Goal: Communication & Community: Answer question/provide support

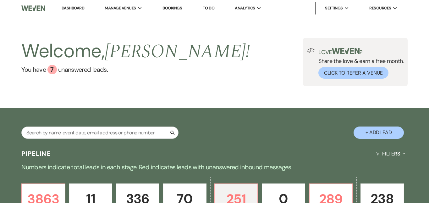
select select "5"
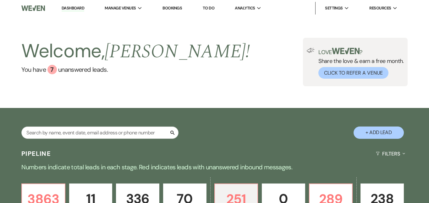
select select "5"
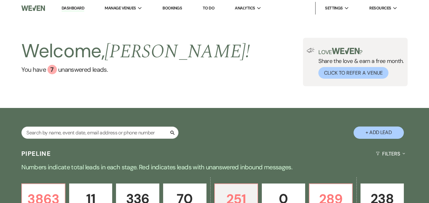
select select "5"
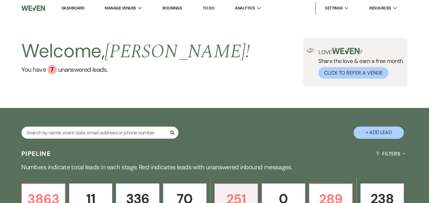
select select "5"
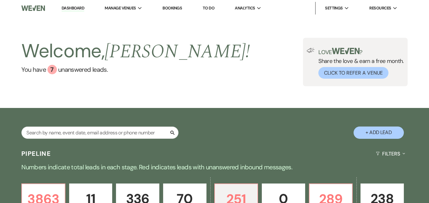
select select "5"
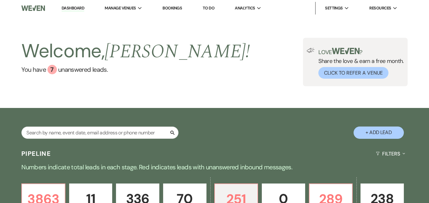
select select "5"
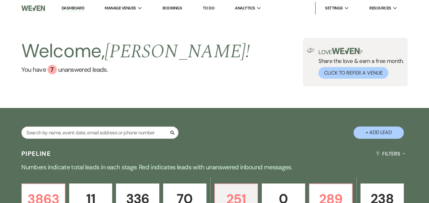
select select "5"
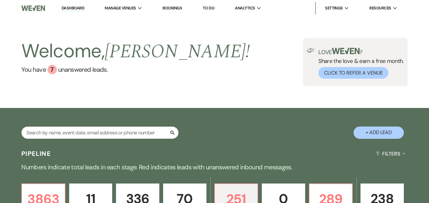
select select "5"
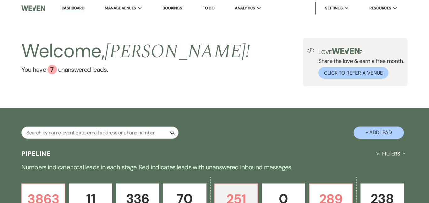
select select "5"
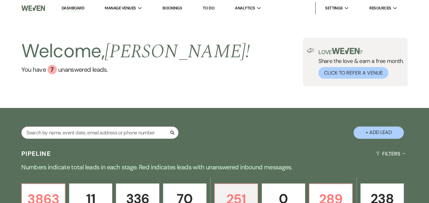
select select "5"
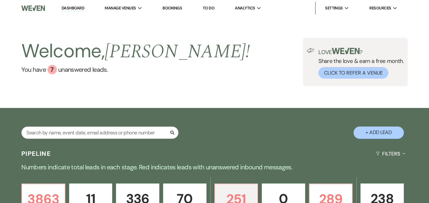
select select "5"
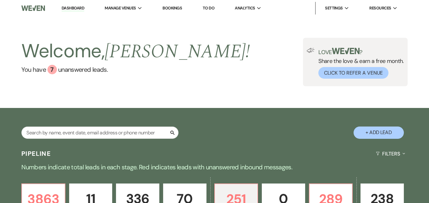
select select "5"
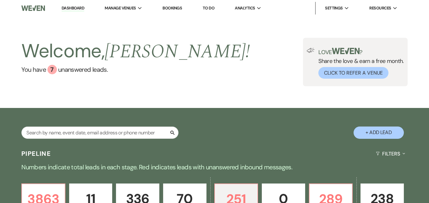
select select "5"
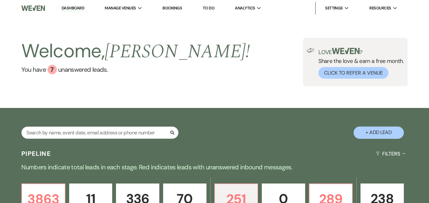
select select "5"
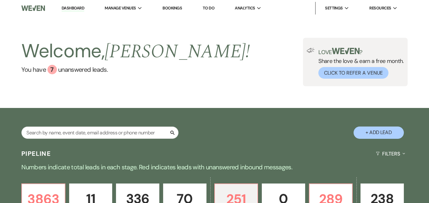
select select "5"
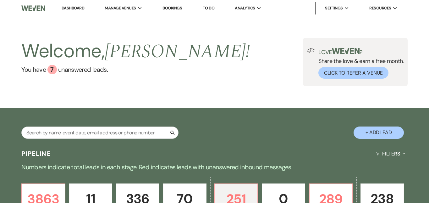
select select "5"
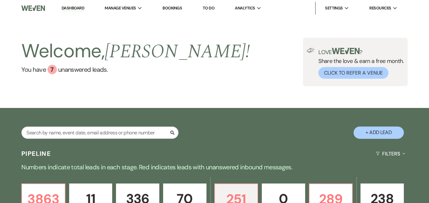
select select "5"
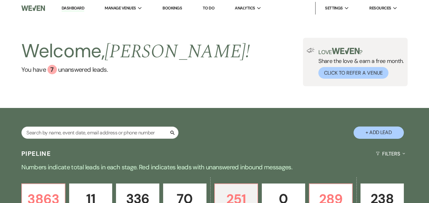
select select "5"
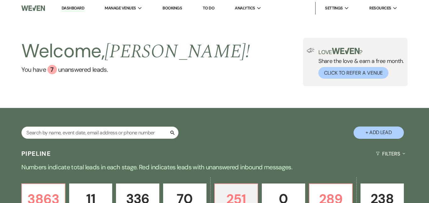
select select "5"
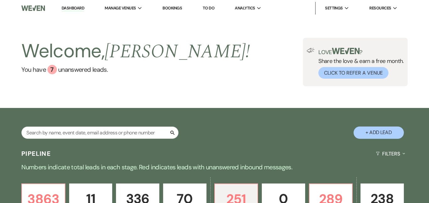
select select "5"
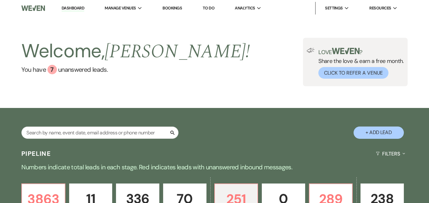
select select "5"
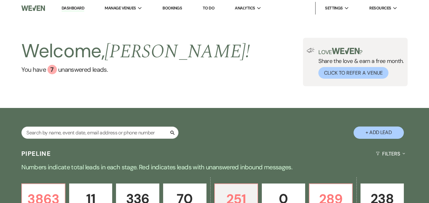
select select "5"
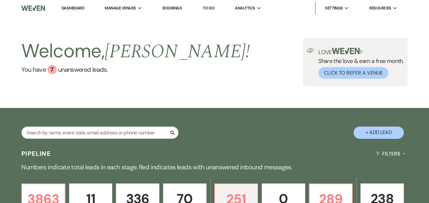
select select "5"
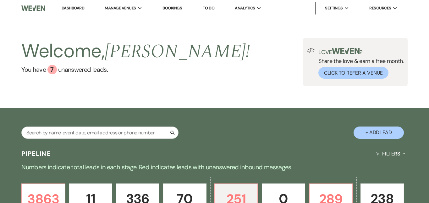
select select "5"
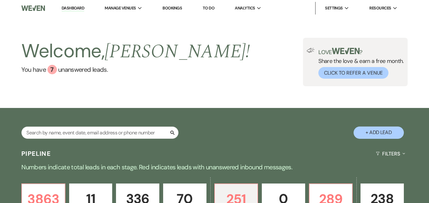
select select "5"
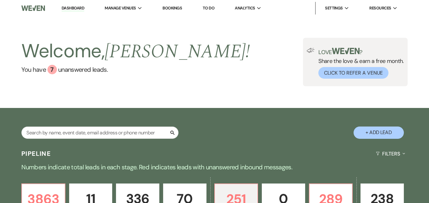
select select "5"
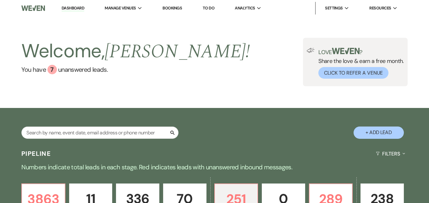
select select "5"
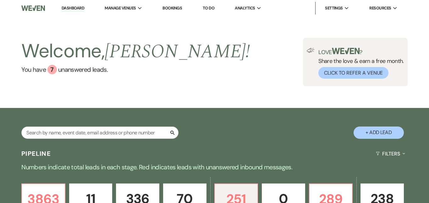
select select "5"
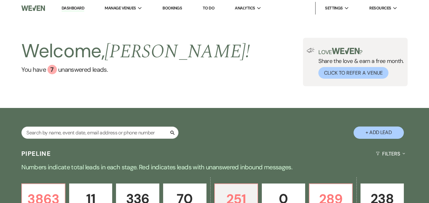
select select "5"
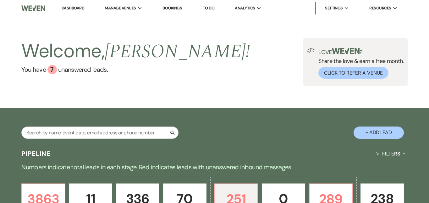
select select "5"
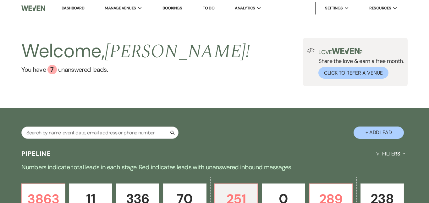
select select "5"
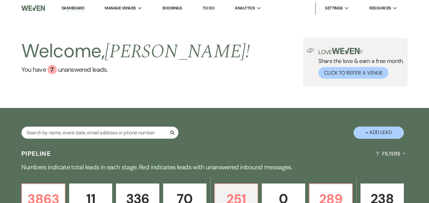
select select "5"
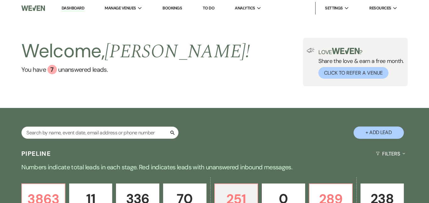
select select "5"
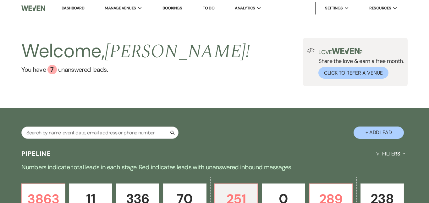
select select "5"
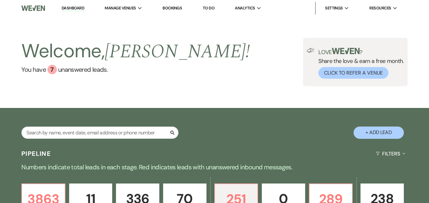
select select "5"
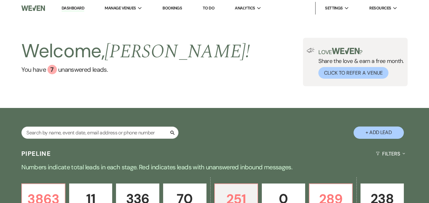
select select "5"
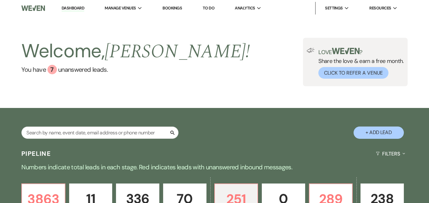
select select "5"
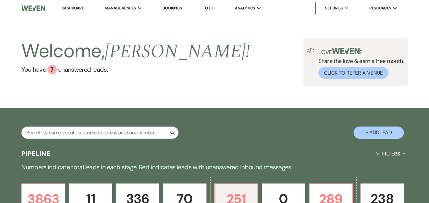
select select "5"
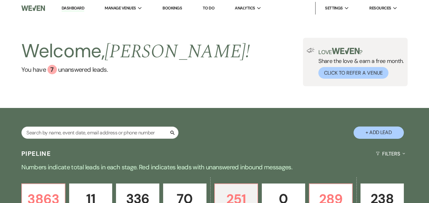
select select "5"
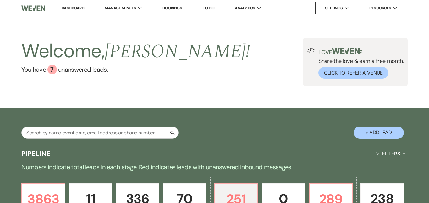
select select "5"
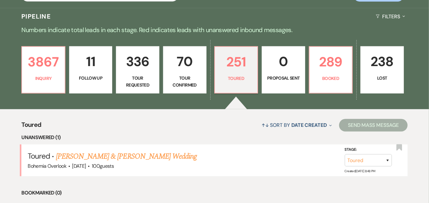
scroll to position [132, 0]
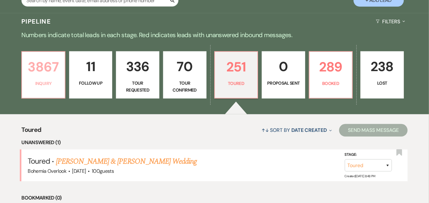
click at [43, 63] on p "3867" at bounding box center [43, 66] width 35 height 21
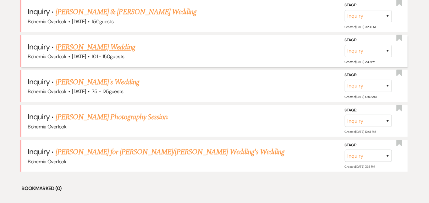
scroll to position [319, 0]
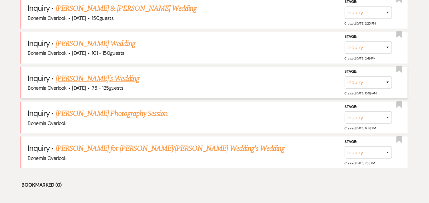
click at [97, 73] on link "Shaun's Wedding" at bounding box center [98, 78] width 84 height 11
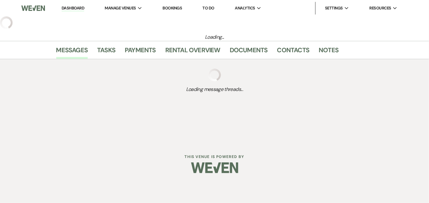
select select "3"
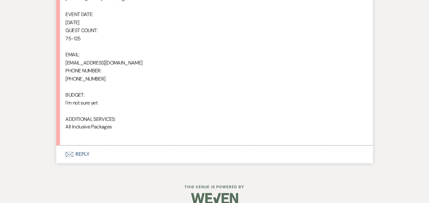
scroll to position [523, 0]
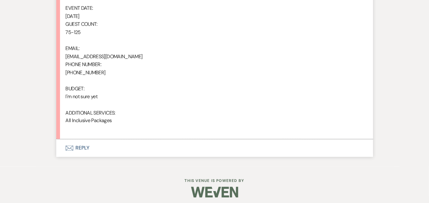
click at [151, 140] on button "Envelope Reply" at bounding box center [214, 148] width 317 height 18
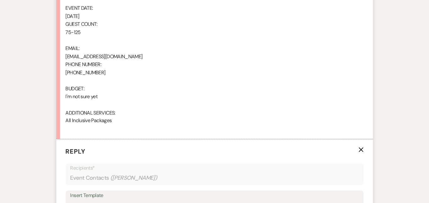
scroll to position [622, 0]
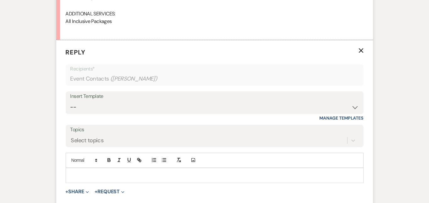
click at [145, 173] on p at bounding box center [215, 175] width 288 height 7
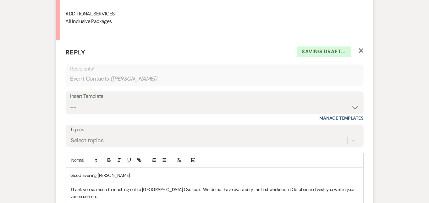
scroll to position [728, 0]
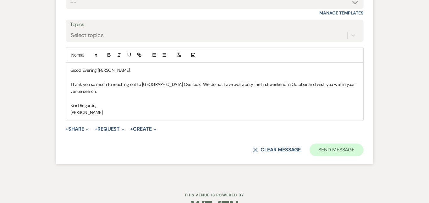
click at [357, 143] on button "Send Message" at bounding box center [336, 149] width 54 height 13
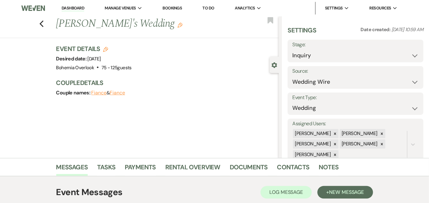
scroll to position [0, 0]
select select "8"
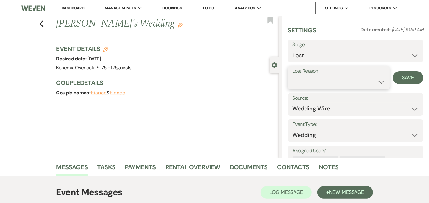
select select "8"
click at [403, 78] on button "Save" at bounding box center [408, 77] width 30 height 13
click at [80, 8] on link "Dashboard" at bounding box center [73, 8] width 23 height 6
select select "8"
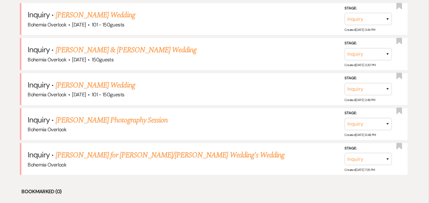
scroll to position [281, 0]
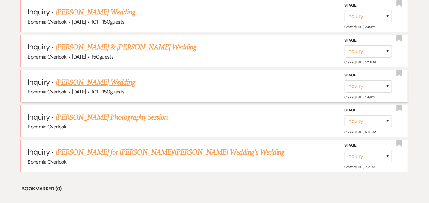
click at [89, 77] on link "Ava Wadman's Wedding" at bounding box center [95, 82] width 79 height 11
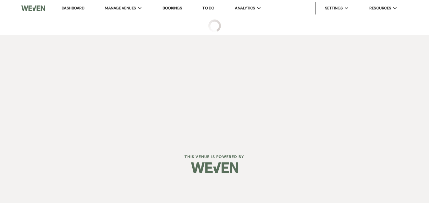
select select "2"
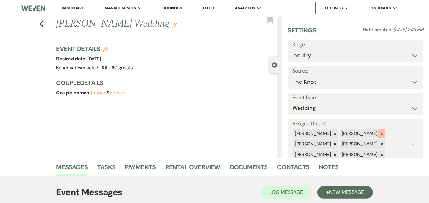
click at [384, 132] on icon at bounding box center [381, 133] width 4 height 4
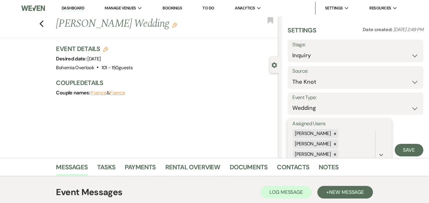
scroll to position [33, 0]
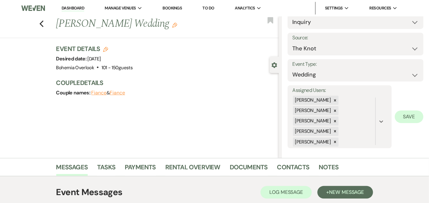
click at [410, 117] on button "Save" at bounding box center [409, 116] width 29 height 13
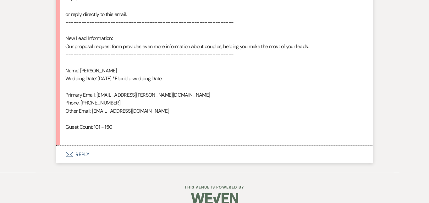
scroll to position [412, 0]
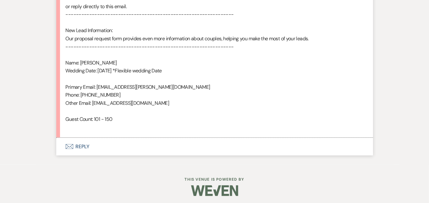
click at [351, 145] on button "Envelope Reply" at bounding box center [214, 147] width 317 height 18
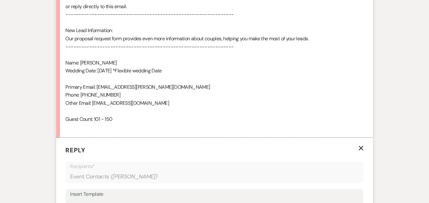
scroll to position [539, 0]
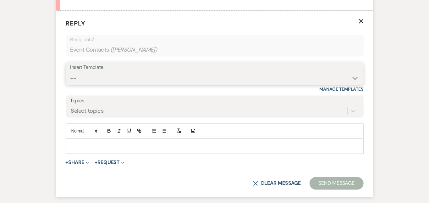
select select "6161"
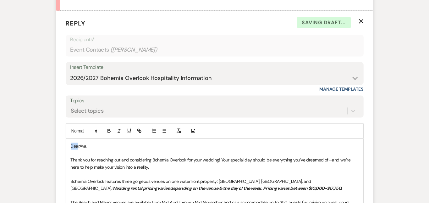
drag, startPoint x: 58, startPoint y: 142, endPoint x: 20, endPoint y: 121, distance: 42.9
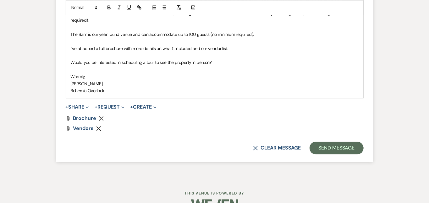
scroll to position [736, 0]
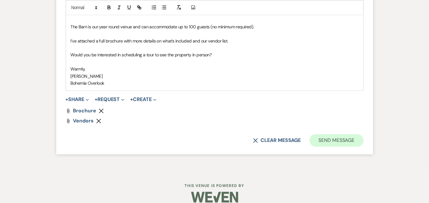
click at [356, 134] on button "Send Message" at bounding box center [336, 140] width 54 height 13
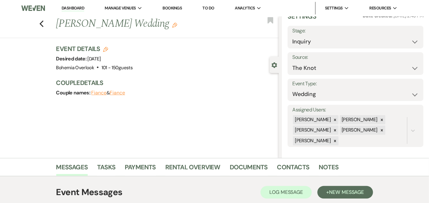
scroll to position [0, 0]
click at [79, 5] on link "Dashboard" at bounding box center [73, 8] width 23 height 6
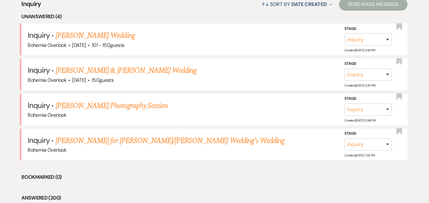
scroll to position [272, 0]
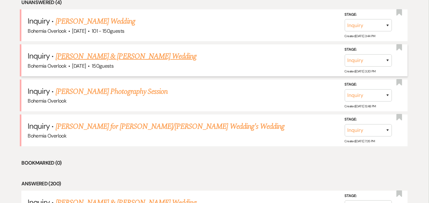
click at [94, 51] on link "Marcin Kegel & Paula Falkowski's Wedding" at bounding box center [126, 56] width 141 height 11
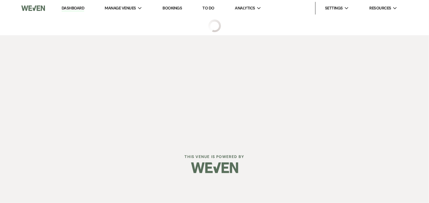
select select "5"
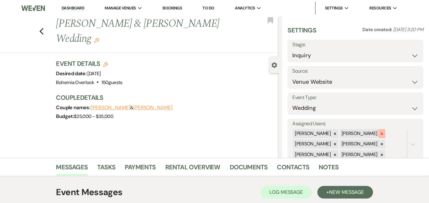
click at [384, 131] on icon at bounding box center [381, 133] width 4 height 4
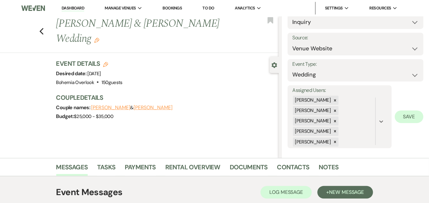
click at [404, 114] on button "Save" at bounding box center [409, 116] width 29 height 13
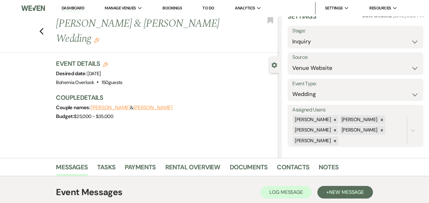
click at [234, 93] on h3 "Couple Details" at bounding box center [164, 97] width 216 height 9
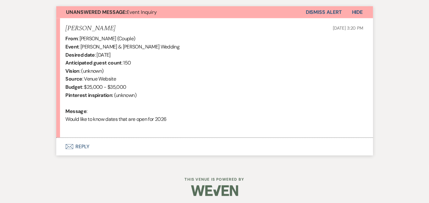
scroll to position [229, 0]
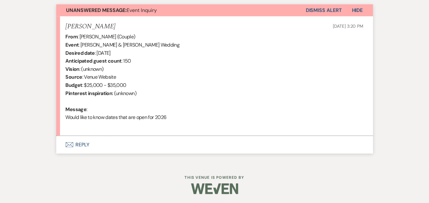
click at [181, 143] on button "Envelope Reply" at bounding box center [214, 145] width 317 height 18
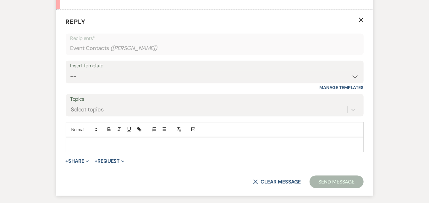
scroll to position [356, 0]
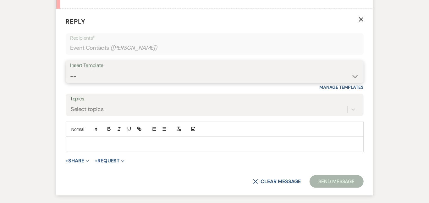
select select "6161"
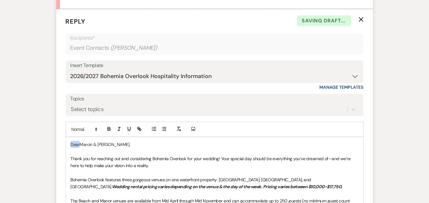
drag, startPoint x: 59, startPoint y: 142, endPoint x: 32, endPoint y: 112, distance: 40.2
click at [32, 112] on div "Messages Tasks Payments Rental Overview Documents Contacts Notes Event Messages…" at bounding box center [214, 84] width 429 height 564
click at [419, 94] on div "Messages Tasks Payments Rental Overview Documents Contacts Notes Event Messages…" at bounding box center [214, 84] width 429 height 564
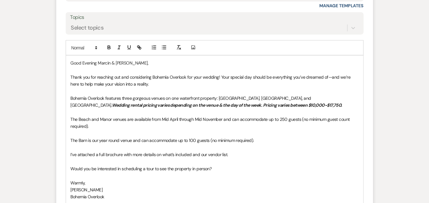
scroll to position [440, 0]
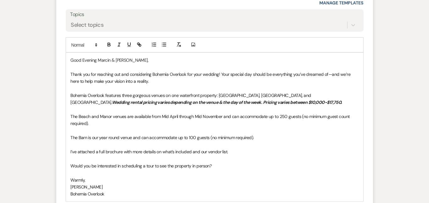
click at [239, 148] on p "I’ve attached a full brochure with more details on what’s included and our vend…" at bounding box center [215, 151] width 288 height 7
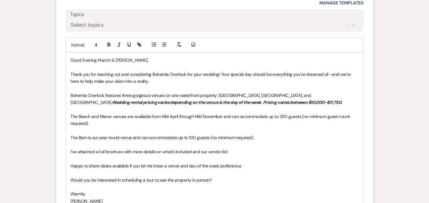
click at [421, 124] on div "Messages Tasks Payments Rental Overview Documents Contacts Notes Event Messages…" at bounding box center [214, 7] width 429 height 578
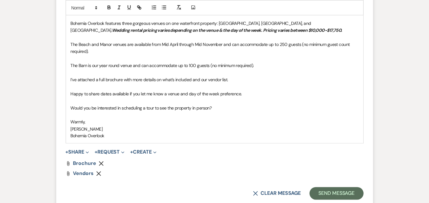
scroll to position [561, 0]
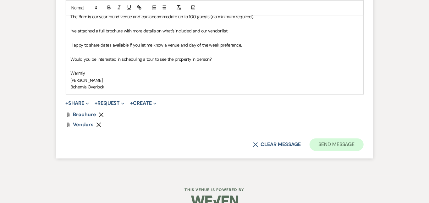
click at [363, 138] on button "Send Message" at bounding box center [336, 144] width 54 height 13
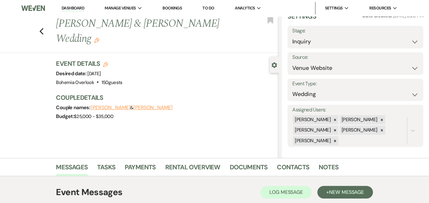
scroll to position [0, 0]
click at [72, 8] on link "Dashboard" at bounding box center [73, 8] width 23 height 6
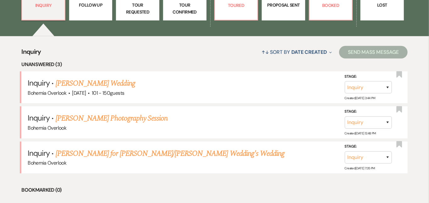
scroll to position [233, 0]
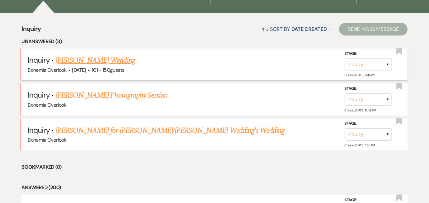
click at [121, 55] on link "Karen Gale's Wedding" at bounding box center [95, 60] width 79 height 11
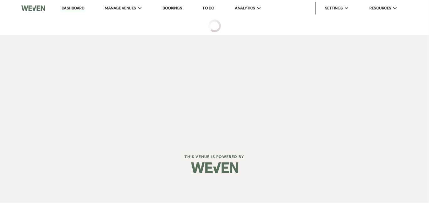
select select "2"
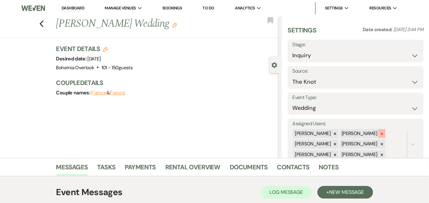
click at [385, 129] on div at bounding box center [381, 133] width 7 height 9
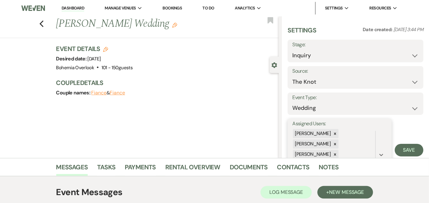
scroll to position [33, 0]
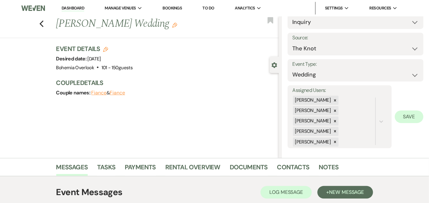
click at [405, 115] on button "Save" at bounding box center [409, 116] width 29 height 13
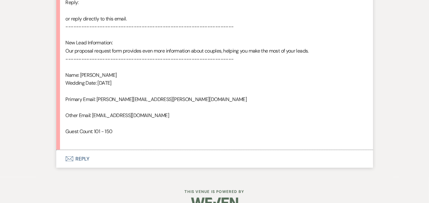
scroll to position [404, 0]
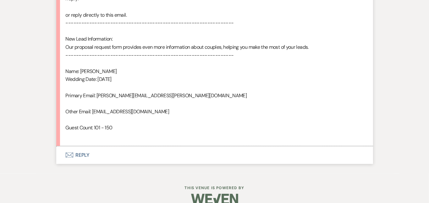
click at [120, 146] on button "Envelope Reply" at bounding box center [214, 155] width 317 height 18
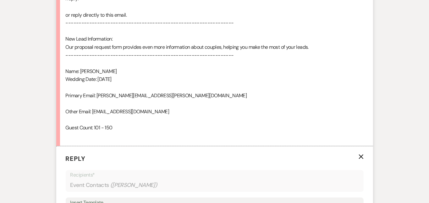
scroll to position [531, 0]
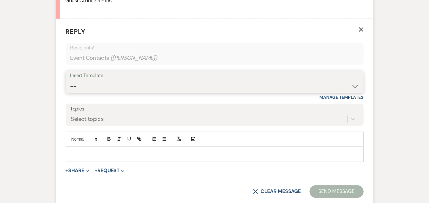
select select "6161"
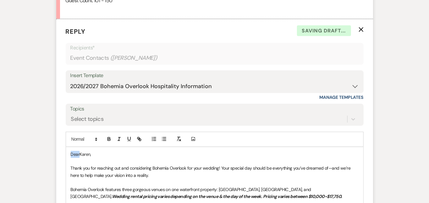
drag, startPoint x: 58, startPoint y: 142, endPoint x: 33, endPoint y: 125, distance: 30.3
click at [33, 125] on div "Messages Tasks Payments Rental Overview Documents Contacts Notes Event Messages…" at bounding box center [214, 1] width 429 height 749
click at [401, 129] on div "Messages Tasks Payments Rental Overview Documents Contacts Notes Event Messages…" at bounding box center [214, 1] width 429 height 749
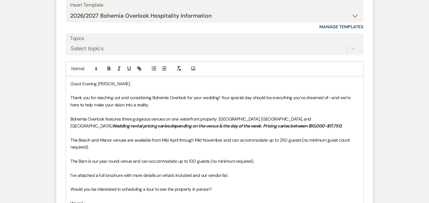
scroll to position [603, 0]
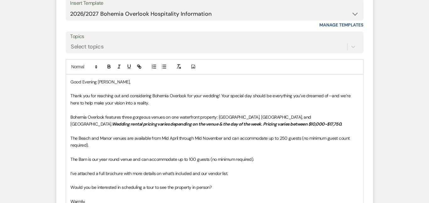
click at [288, 156] on p "The Barn is our year round venue and can accommodate up to 100 guests (no minim…" at bounding box center [215, 159] width 288 height 7
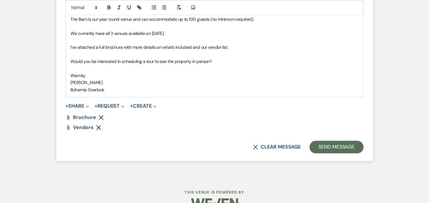
scroll to position [742, 0]
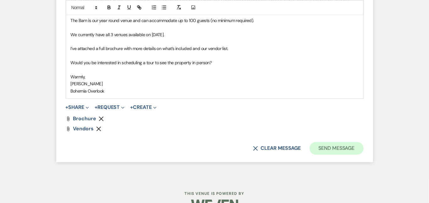
click at [360, 142] on button "Send Message" at bounding box center [336, 148] width 54 height 13
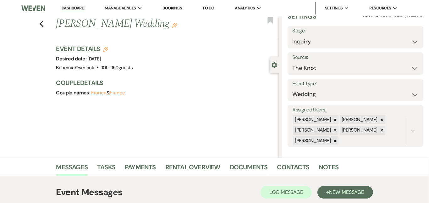
scroll to position [0, 0]
click at [79, 7] on link "Dashboard" at bounding box center [73, 8] width 23 height 6
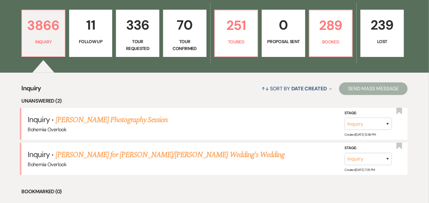
scroll to position [184, 0]
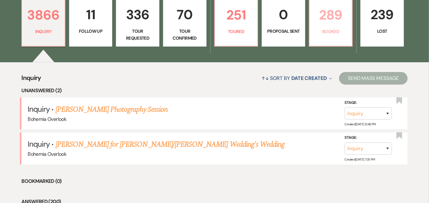
click at [347, 30] on p "Booked" at bounding box center [330, 31] width 35 height 7
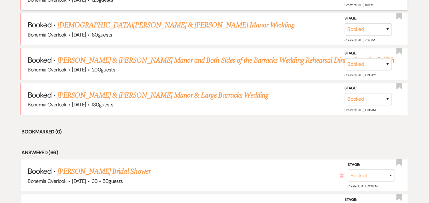
scroll to position [308, 0]
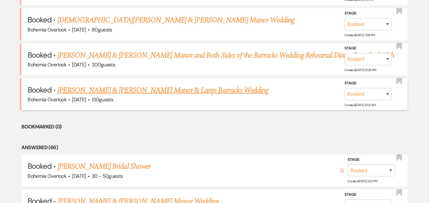
click at [253, 85] on link "Jameson Gibbons & Erin Hamilton's Manor & Large Barracks Wedding" at bounding box center [162, 90] width 211 height 11
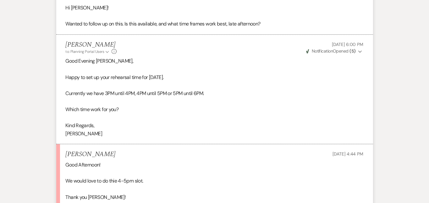
scroll to position [973, 0]
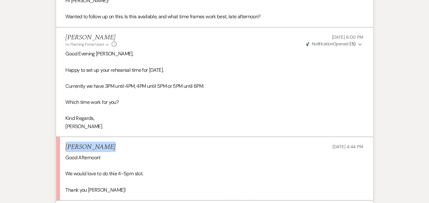
drag, startPoint x: 85, startPoint y: 120, endPoint x: 44, endPoint y: 117, distance: 40.6
click at [56, 137] on li "Erin Hamilton Sep 15, 2025, 4:44 PM Good Afternoon! We would love to do thie 4-…" at bounding box center [214, 168] width 317 height 63
copy h5 "Erin Hamilton"
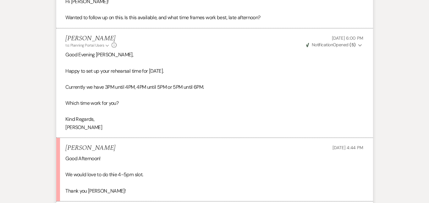
scroll to position [969, 0]
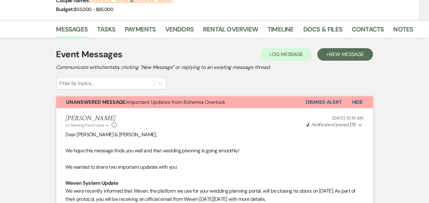
scroll to position [80, 0]
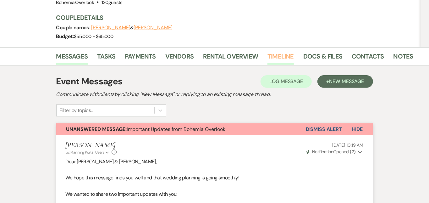
click at [267, 58] on link "Timeline" at bounding box center [280, 58] width 26 height 14
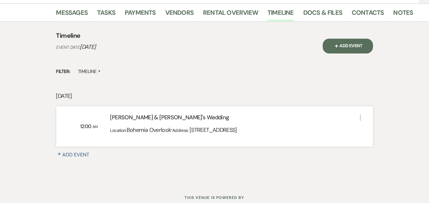
scroll to position [128, 0]
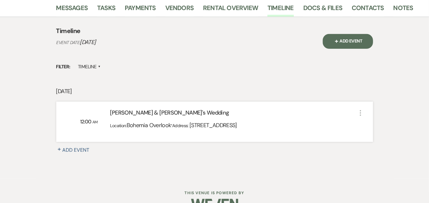
click at [360, 41] on button "+ Add Event" at bounding box center [348, 41] width 50 height 14
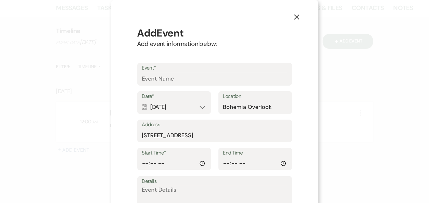
click at [192, 105] on div "Calendar Oct 10, 2026 Expand" at bounding box center [174, 107] width 64 height 12
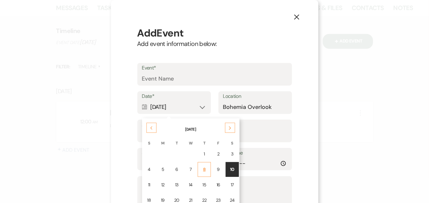
click at [204, 164] on td "8" at bounding box center [204, 169] width 13 height 15
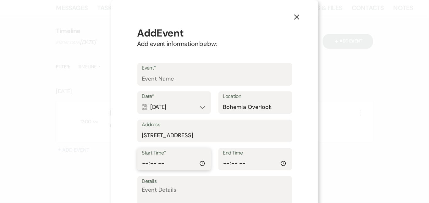
click at [147, 159] on input "Start Time*" at bounding box center [174, 163] width 64 height 12
click at [154, 160] on input "Start Time*" at bounding box center [174, 163] width 64 height 12
click at [166, 160] on input "Start Time*" at bounding box center [174, 163] width 64 height 12
type input "16:00"
click at [225, 159] on input "End Time" at bounding box center [255, 163] width 64 height 12
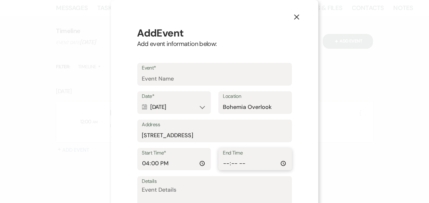
click at [238, 160] on input "End Time" at bounding box center [255, 163] width 64 height 12
click at [244, 160] on input "End Time" at bounding box center [255, 163] width 64 height 12
type input "17:00"
type input "Manor Rehearsal"
click at [314, 66] on div "X Add Event Add event information below: Event* Manor Rehearsal Date* Calendar …" at bounding box center [214, 146] width 207 height 292
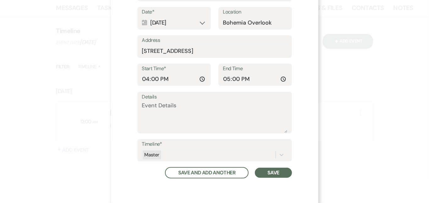
scroll to position [88, 0]
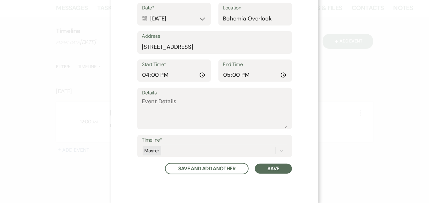
click at [271, 170] on button "Save" at bounding box center [273, 168] width 37 height 10
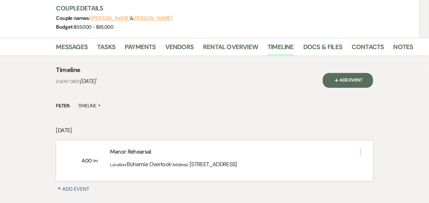
scroll to position [87, 0]
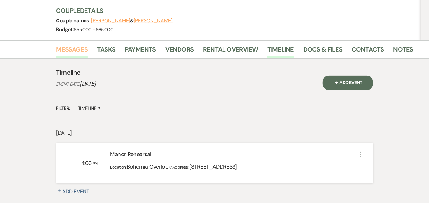
click at [59, 51] on link "Messages" at bounding box center [72, 51] width 32 height 14
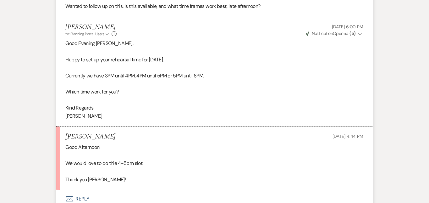
scroll to position [990, 0]
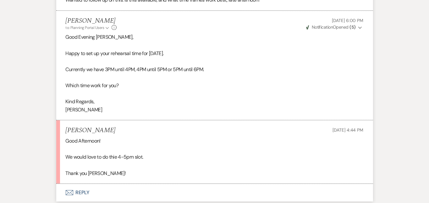
click at [205, 183] on button "Envelope Reply" at bounding box center [214, 192] width 317 height 18
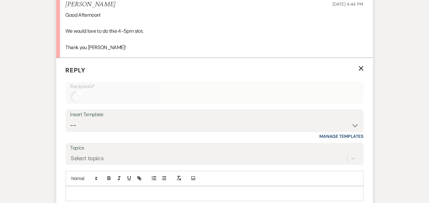
scroll to position [1138, 0]
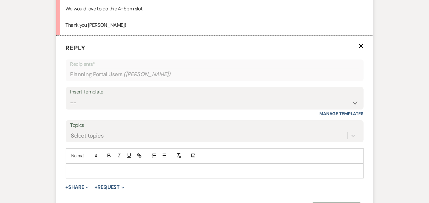
click at [205, 167] on p at bounding box center [215, 170] width 288 height 7
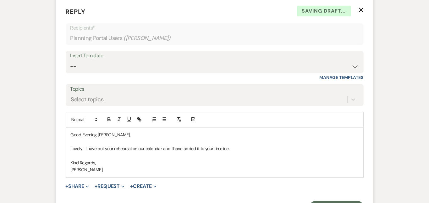
scroll to position [1179, 0]
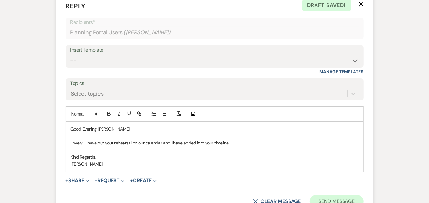
click at [358, 195] on button "Send Message" at bounding box center [336, 201] width 54 height 13
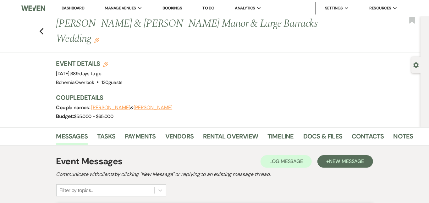
scroll to position [0, 0]
click at [72, 8] on link "Dashboard" at bounding box center [73, 7] width 23 height 5
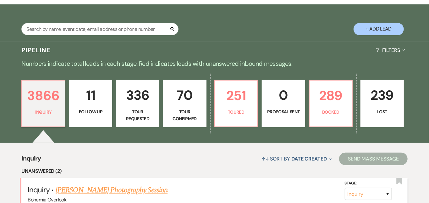
scroll to position [103, 0]
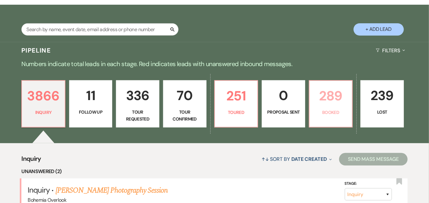
click at [345, 103] on p "289" at bounding box center [330, 95] width 35 height 21
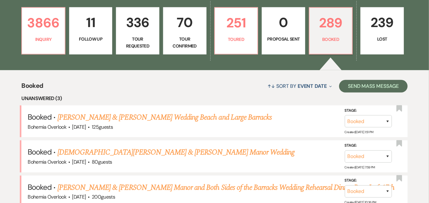
scroll to position [173, 0]
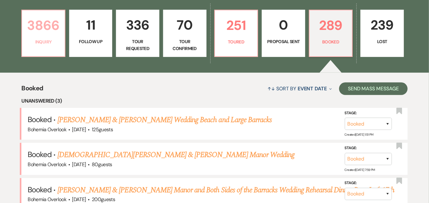
click at [45, 43] on p "Inquiry" at bounding box center [43, 41] width 35 height 7
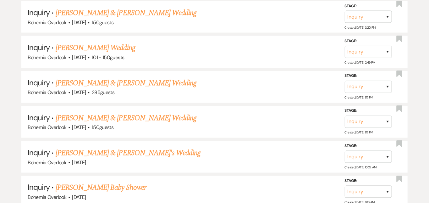
scroll to position [463, 0]
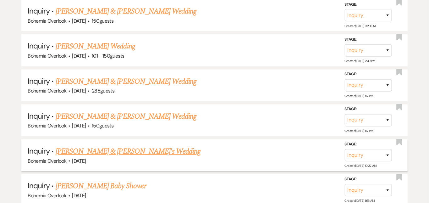
click at [114, 145] on link "Dylan Watts & Hailey Mules's Wedding" at bounding box center [128, 150] width 145 height 11
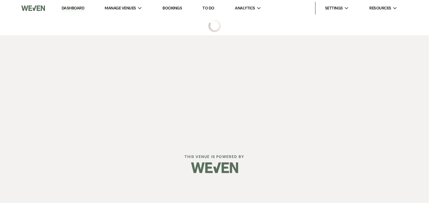
select select "5"
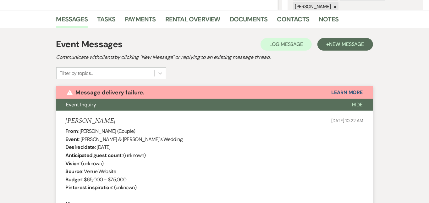
scroll to position [140, 0]
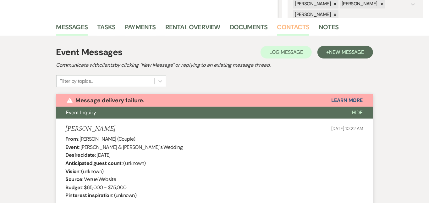
click at [277, 27] on link "Contacts" at bounding box center [293, 29] width 32 height 14
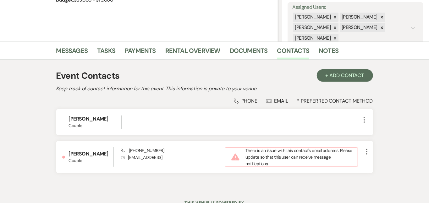
scroll to position [143, 0]
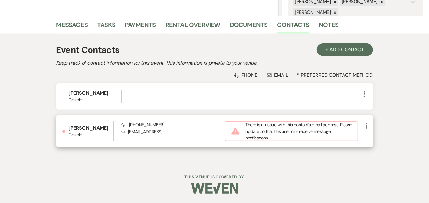
click at [370, 125] on icon "More" at bounding box center [367, 126] width 8 height 8
click at [390, 135] on button "Pencil Edit" at bounding box center [381, 138] width 37 height 11
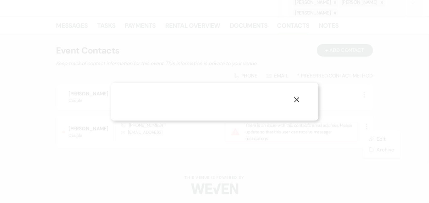
select select "1"
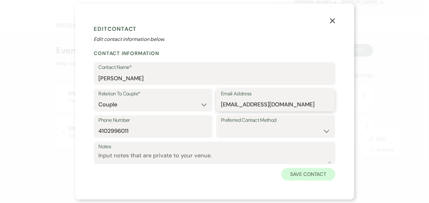
type input "hailey.mules@gmail.com"
click at [299, 173] on button "Save Contact" at bounding box center [308, 174] width 54 height 13
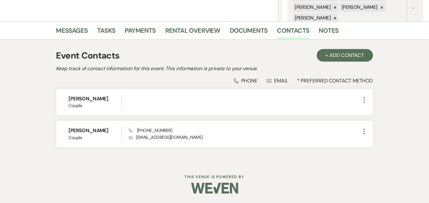
scroll to position [136, 0]
click at [57, 30] on link "Messages" at bounding box center [72, 33] width 32 height 14
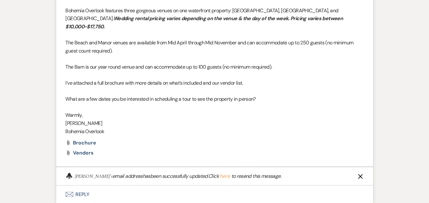
scroll to position [469, 0]
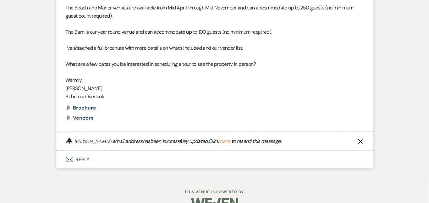
click at [220, 139] on button "here" at bounding box center [225, 141] width 10 height 5
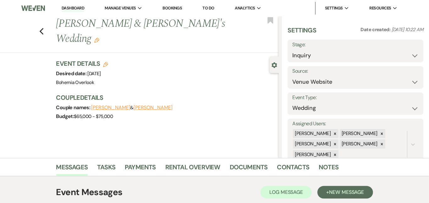
scroll to position [0, 0]
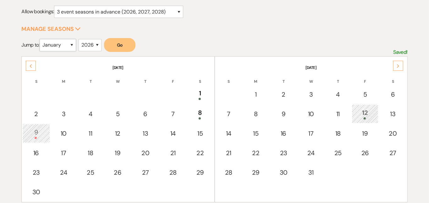
select select "10"
select select "2025"
click at [123, 41] on button "Go" at bounding box center [119, 45] width 31 height 14
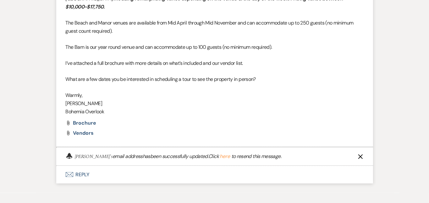
scroll to position [466, 0]
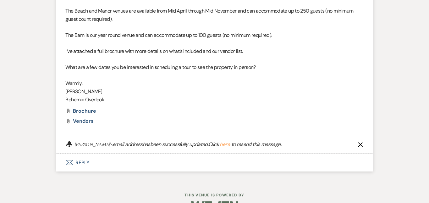
click at [220, 142] on button "here" at bounding box center [225, 144] width 10 height 5
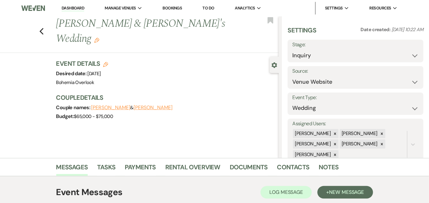
scroll to position [0, 0]
click at [74, 6] on link "Dashboard" at bounding box center [73, 8] width 23 height 6
